Goal: Ask a question

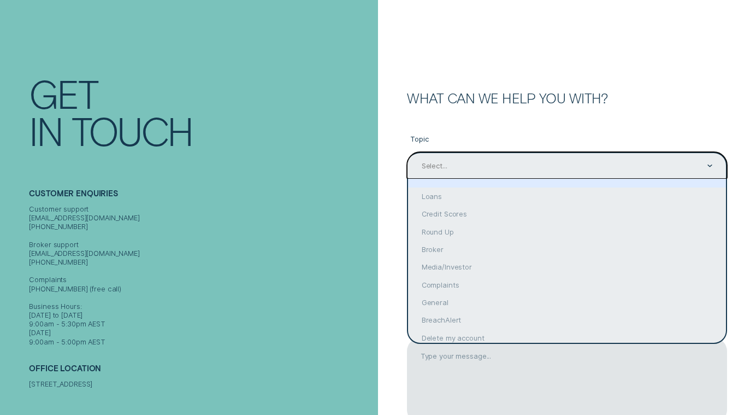
click at [546, 172] on div "Select..." at bounding box center [566, 165] width 319 height 27
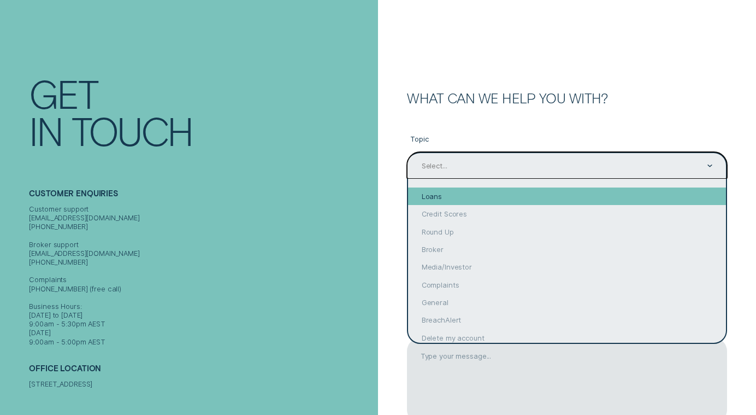
click at [529, 190] on div "Loans" at bounding box center [566, 195] width 317 height 17
type input "Loans"
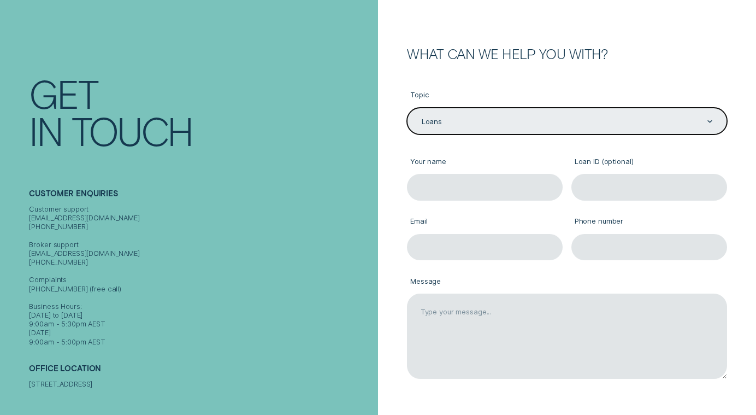
scroll to position [109, 0]
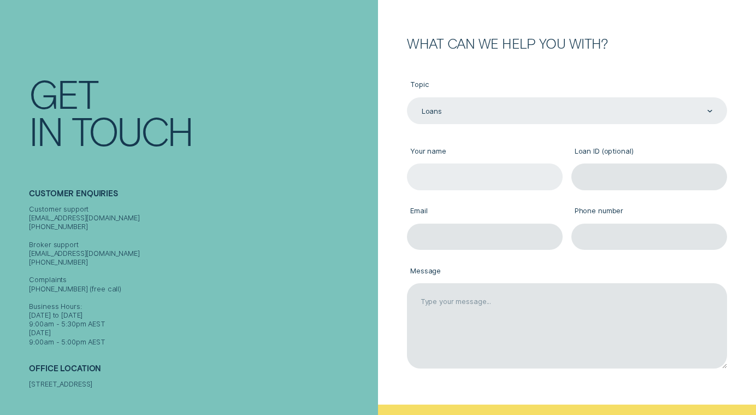
click at [514, 173] on input "Your name" at bounding box center [484, 176] width 155 height 27
type input "Mal Brown"
type input "creed001@gmail.com"
type input "0438606864"
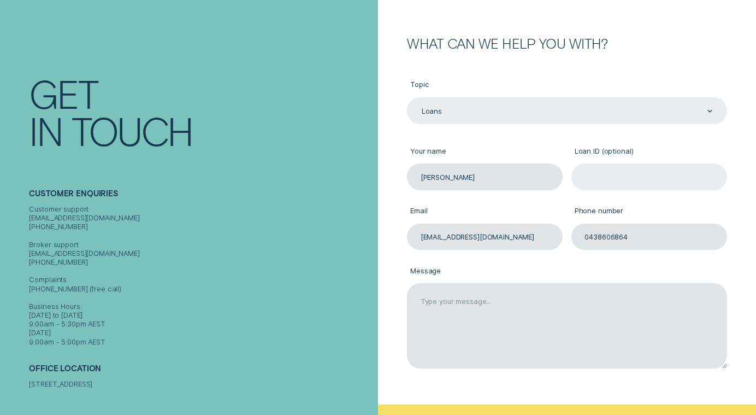
click at [628, 177] on input "Loan ID (optional)" at bounding box center [648, 176] width 155 height 27
paste input "873891"
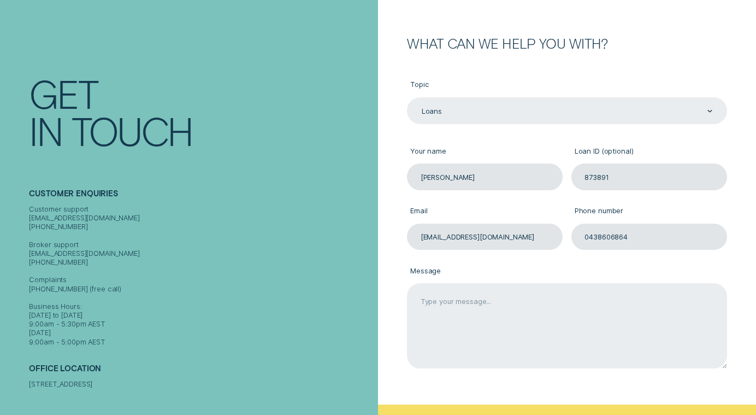
type input "873891"
click at [549, 299] on textarea "Message" at bounding box center [566, 325] width 319 height 85
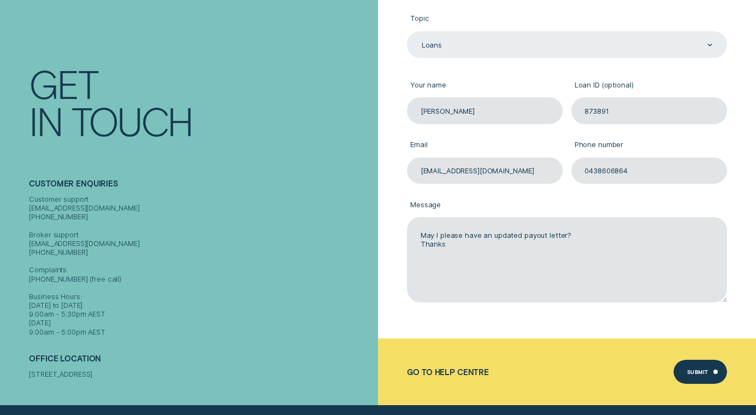
scroll to position [164, 0]
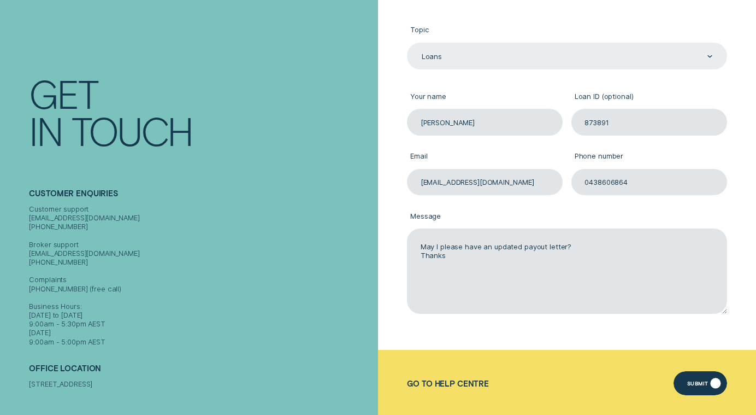
type textarea "May I please have an updated payout letter? Thanks"
click at [693, 379] on div "Submit" at bounding box center [699, 383] width 53 height 24
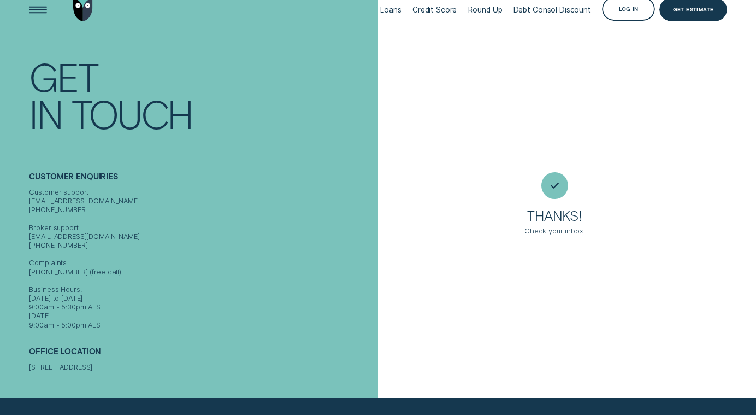
scroll to position [0, 0]
